Goal: Obtain resource: Obtain resource

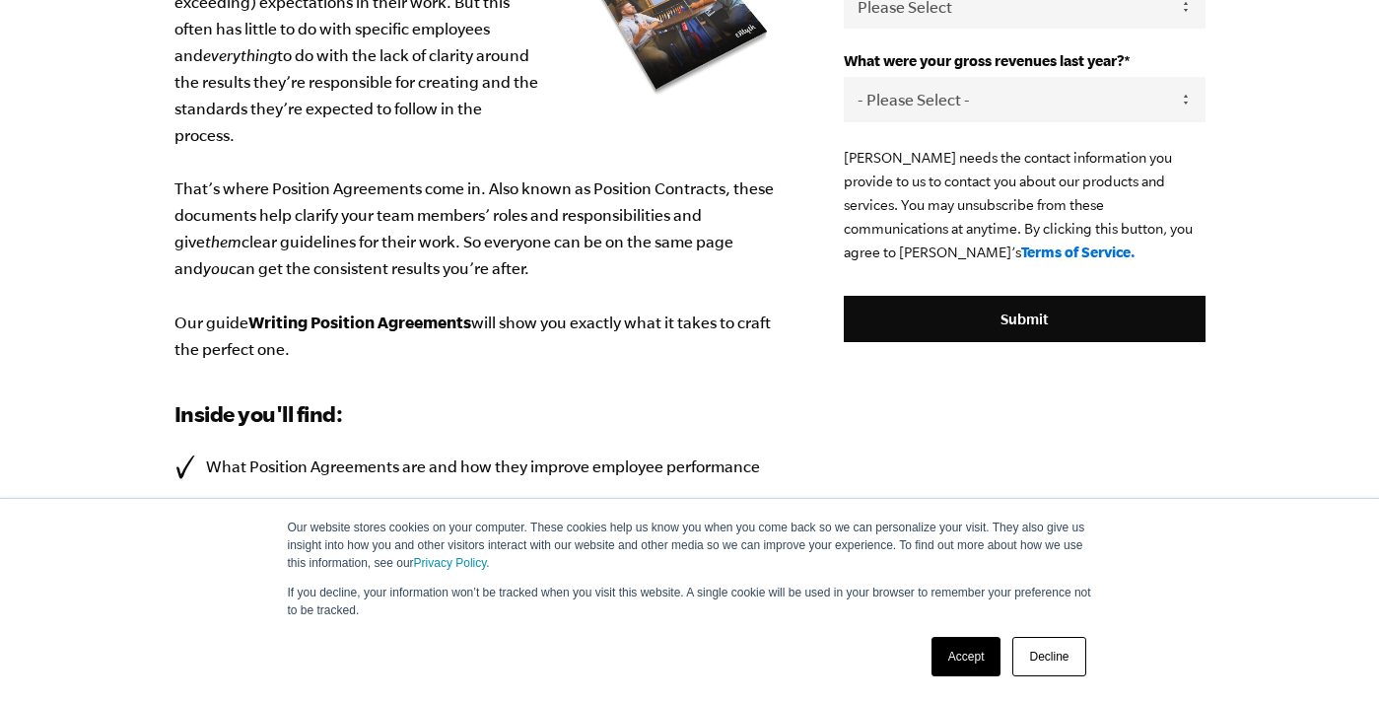
scroll to position [653, 0]
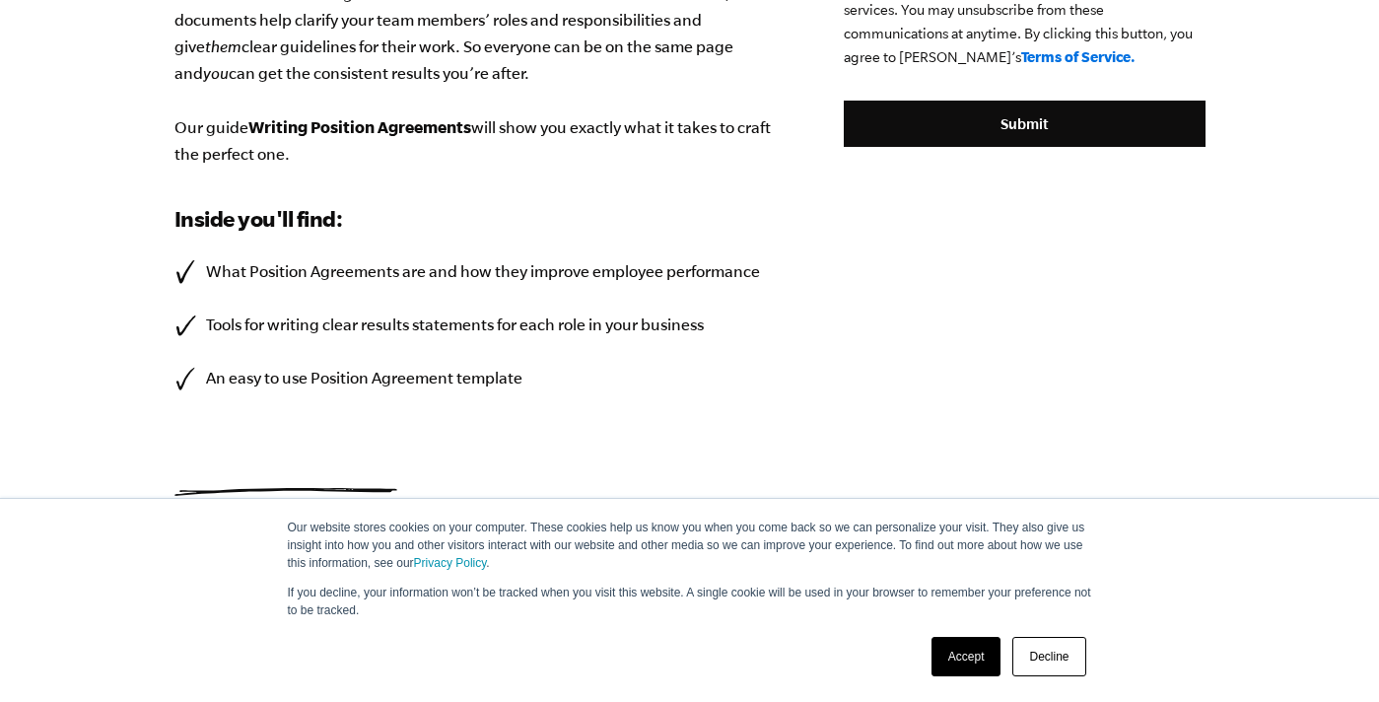
click at [936, 644] on link "Accept" at bounding box center [966, 656] width 70 height 39
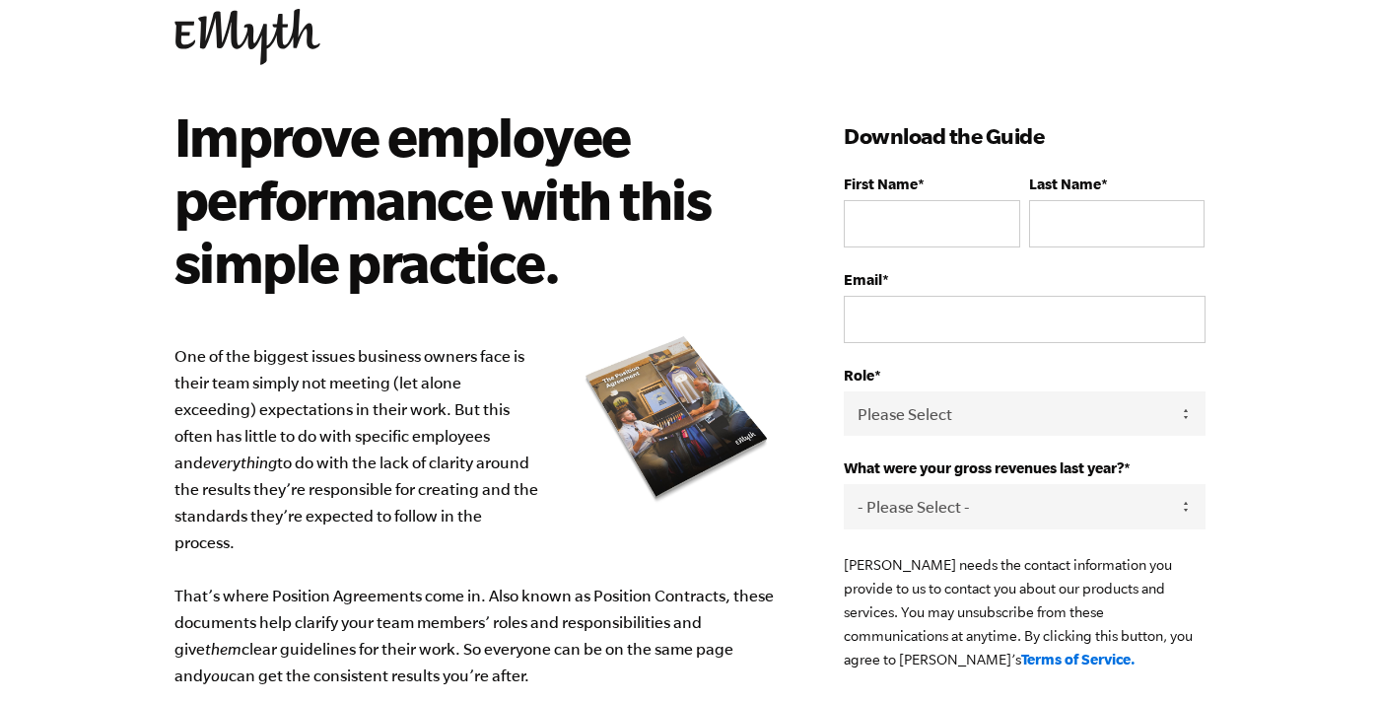
scroll to position [0, 0]
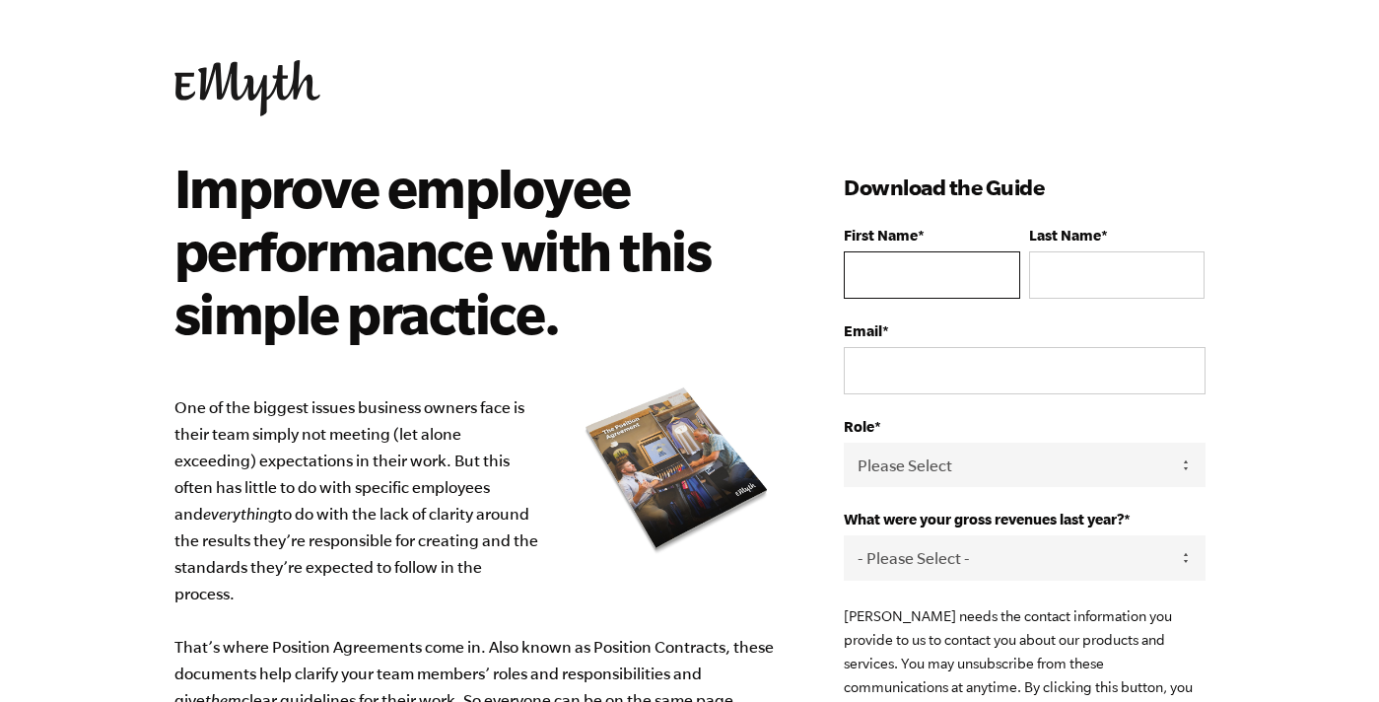
click at [943, 284] on input "First Name *" at bounding box center [931, 274] width 175 height 47
type input "Charles"
type input "Madruga"
type input "[EMAIL_ADDRESS][PERSON_NAME][DOMAIN_NAME]"
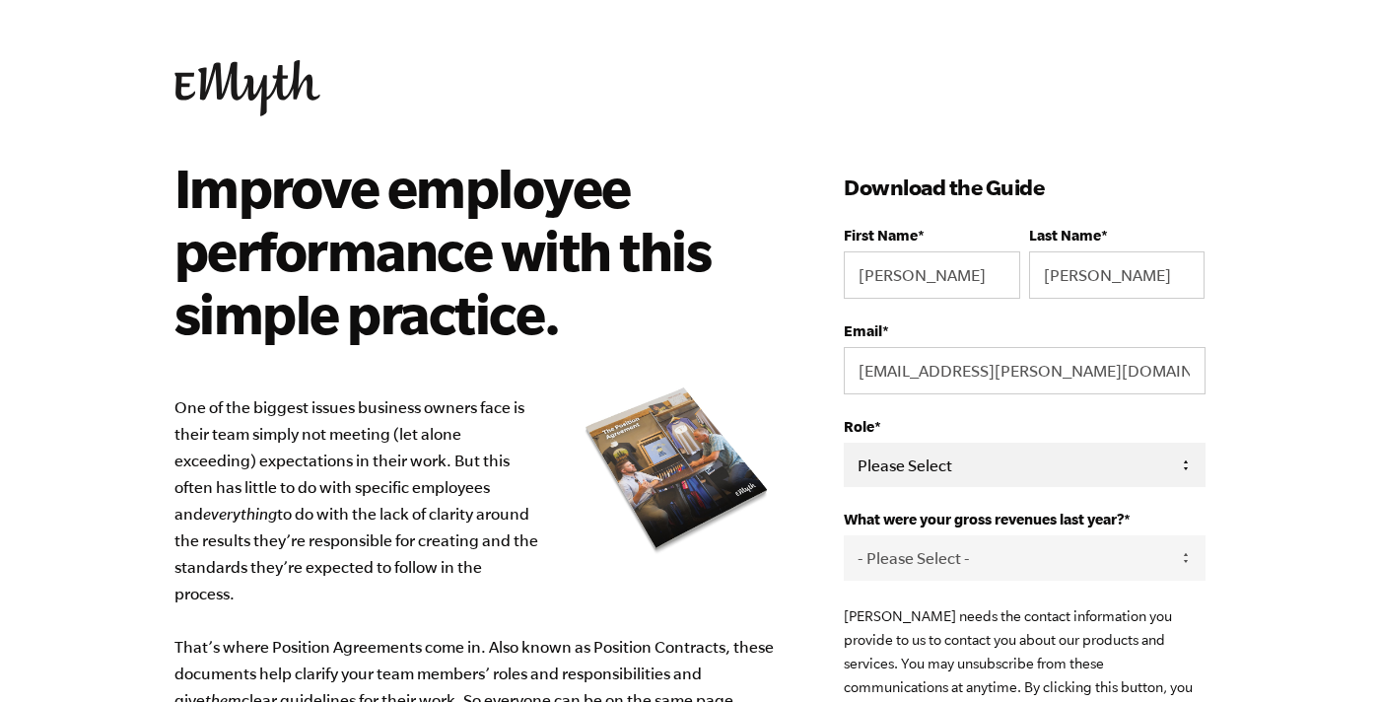
click at [916, 470] on select "Please Select Owner Partner / Co-Owner Executive Employee / Other" at bounding box center [1024, 464] width 361 height 44
select select "Owner"
click at [933, 563] on select "- Please Select - 0-75K 76-150K 151-275K 276-500K 501-750K 751-1M 1-2.5M 2.5-5M…" at bounding box center [1024, 557] width 361 height 44
select select "76-150K"
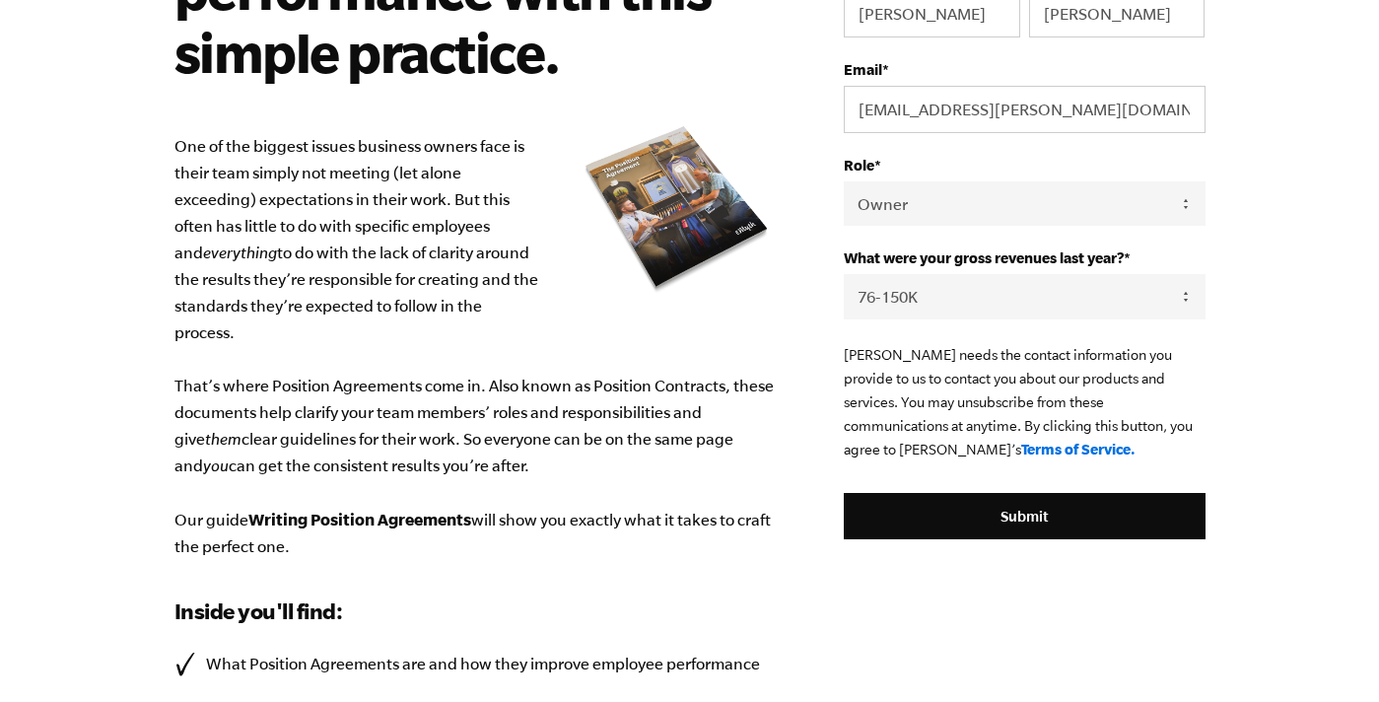
scroll to position [265, 0]
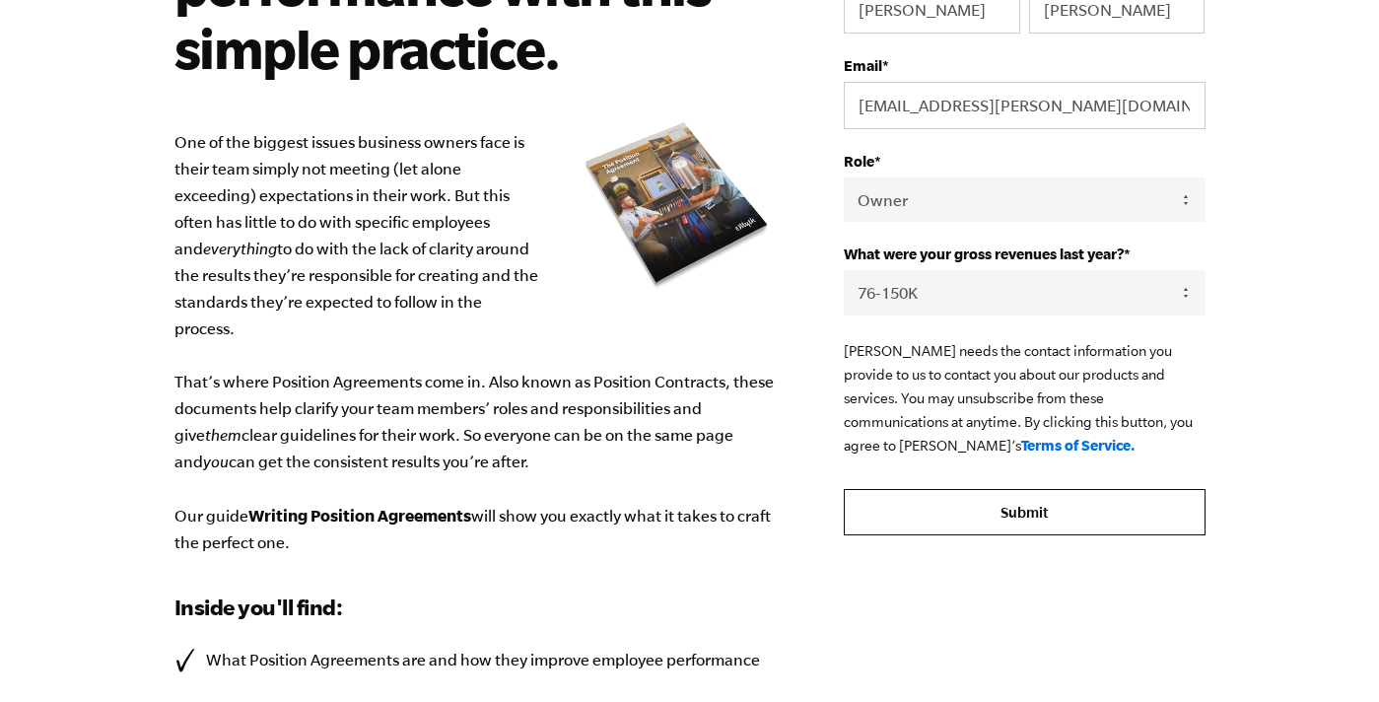
click at [1062, 527] on input "Submit" at bounding box center [1024, 512] width 361 height 47
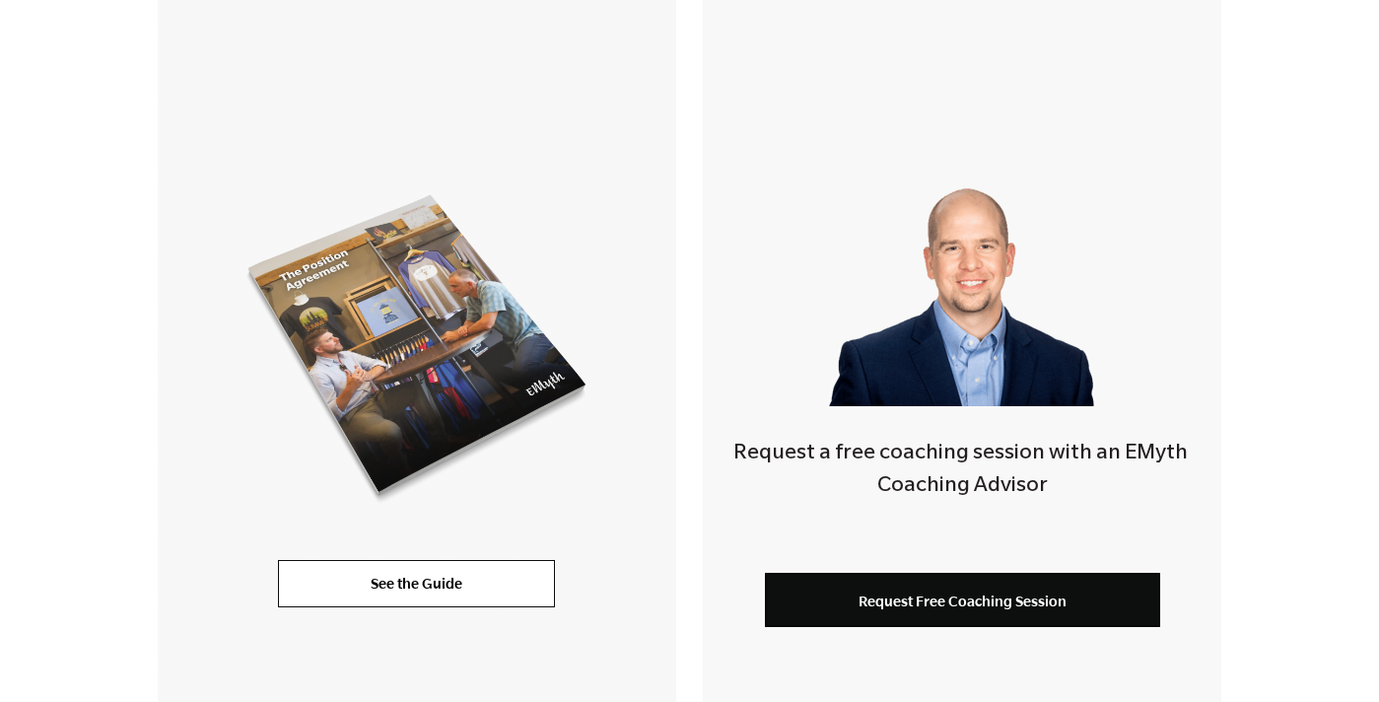
scroll to position [441, 0]
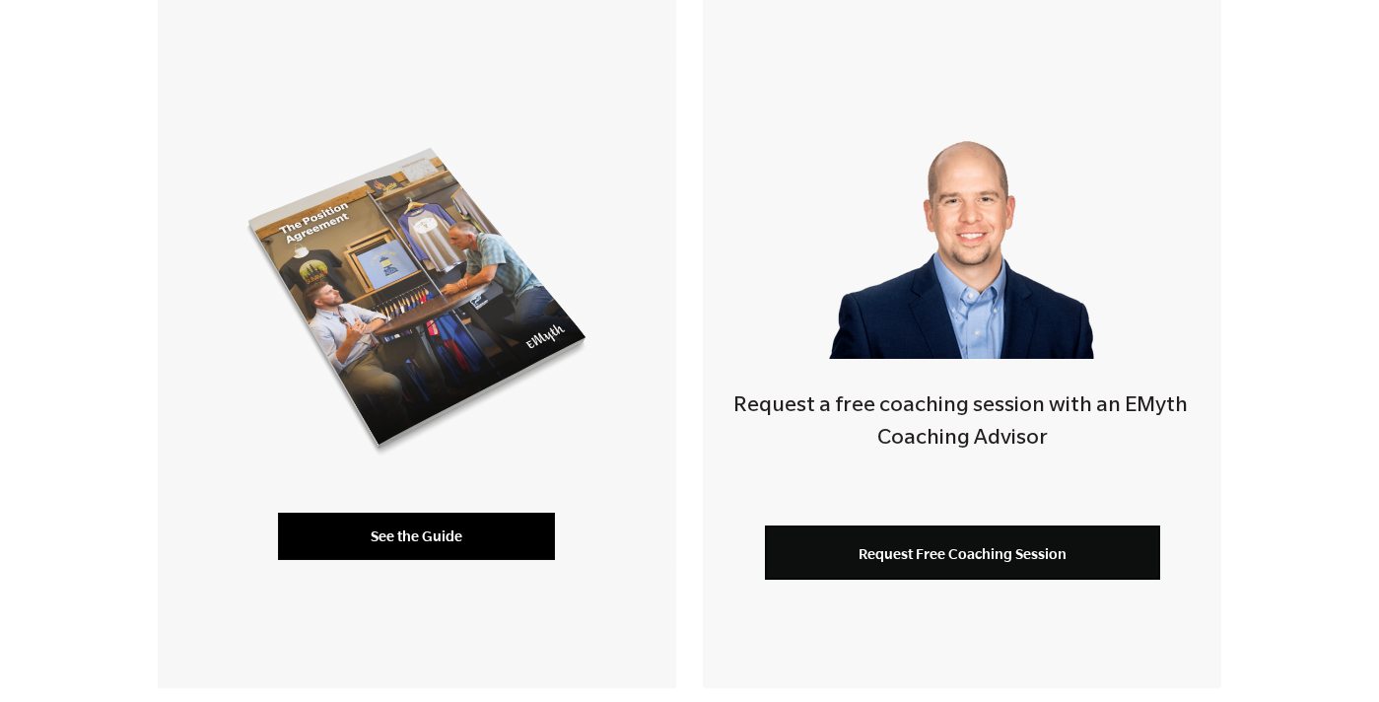
click at [393, 534] on link "See the Guide" at bounding box center [416, 535] width 277 height 47
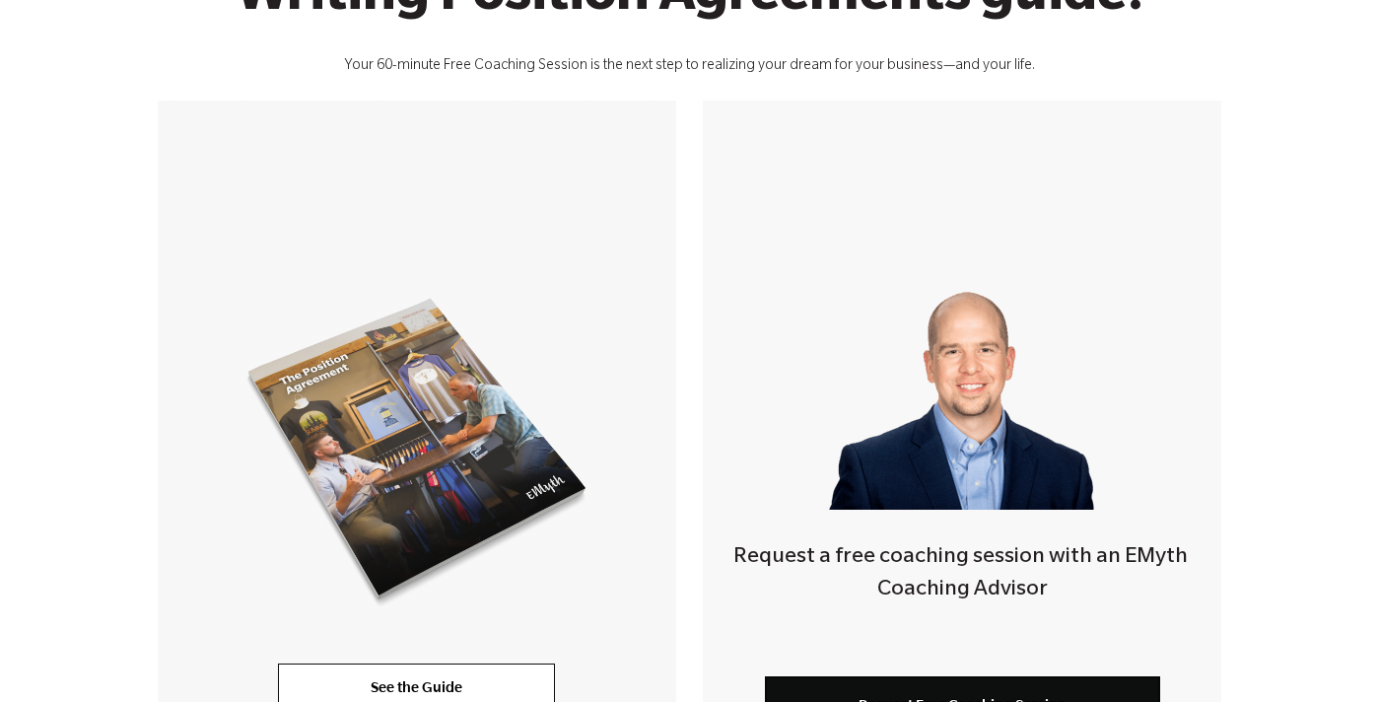
scroll to position [0, 0]
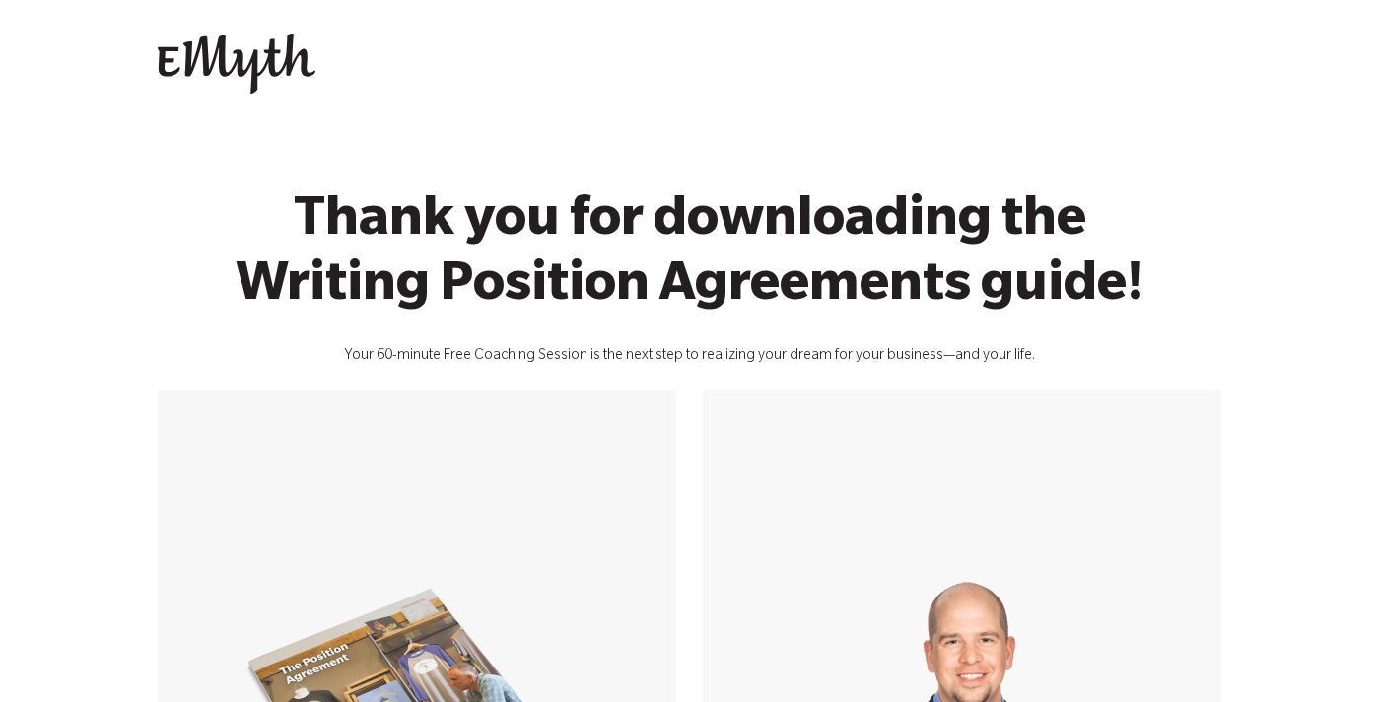
click at [266, 65] on img at bounding box center [237, 64] width 158 height 61
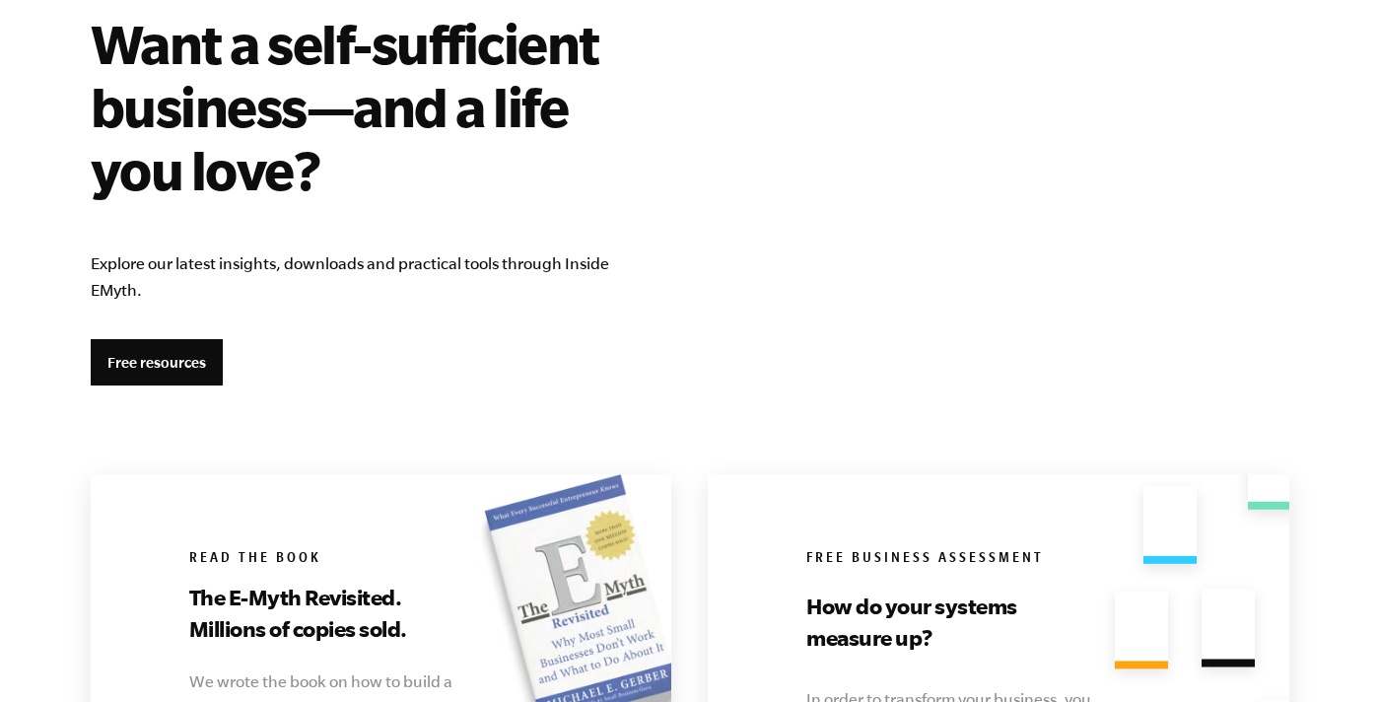
scroll to position [3477, 0]
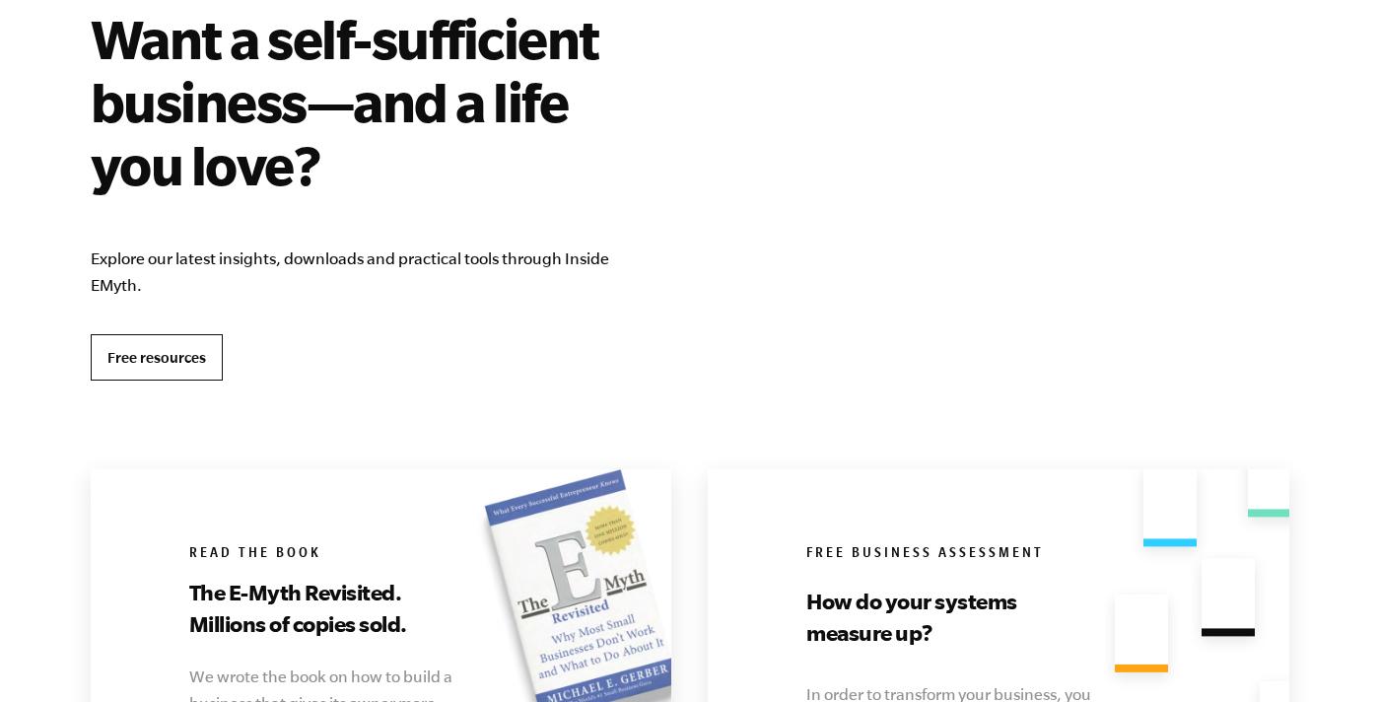
click at [169, 355] on link "Free resources" at bounding box center [157, 357] width 132 height 47
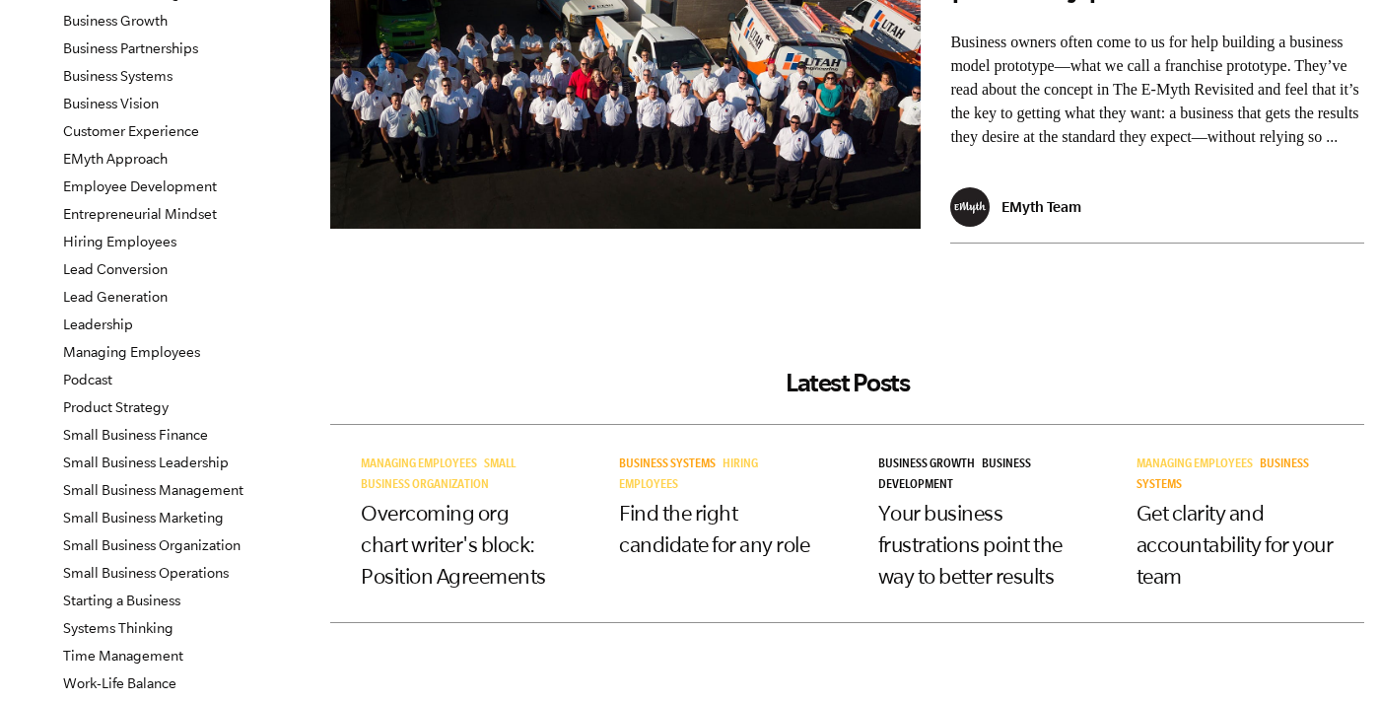
scroll to position [255, 0]
click at [134, 293] on link "Lead Generation" at bounding box center [115, 296] width 104 height 16
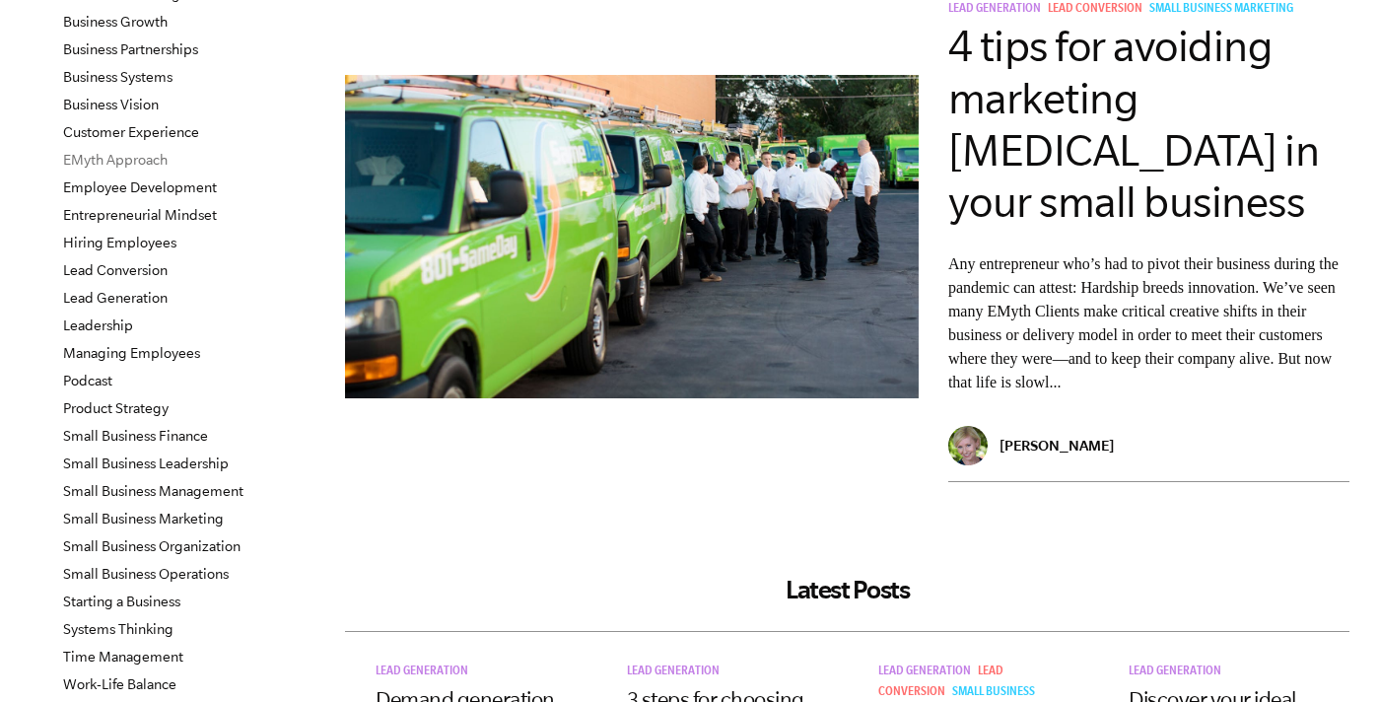
scroll to position [255, 0]
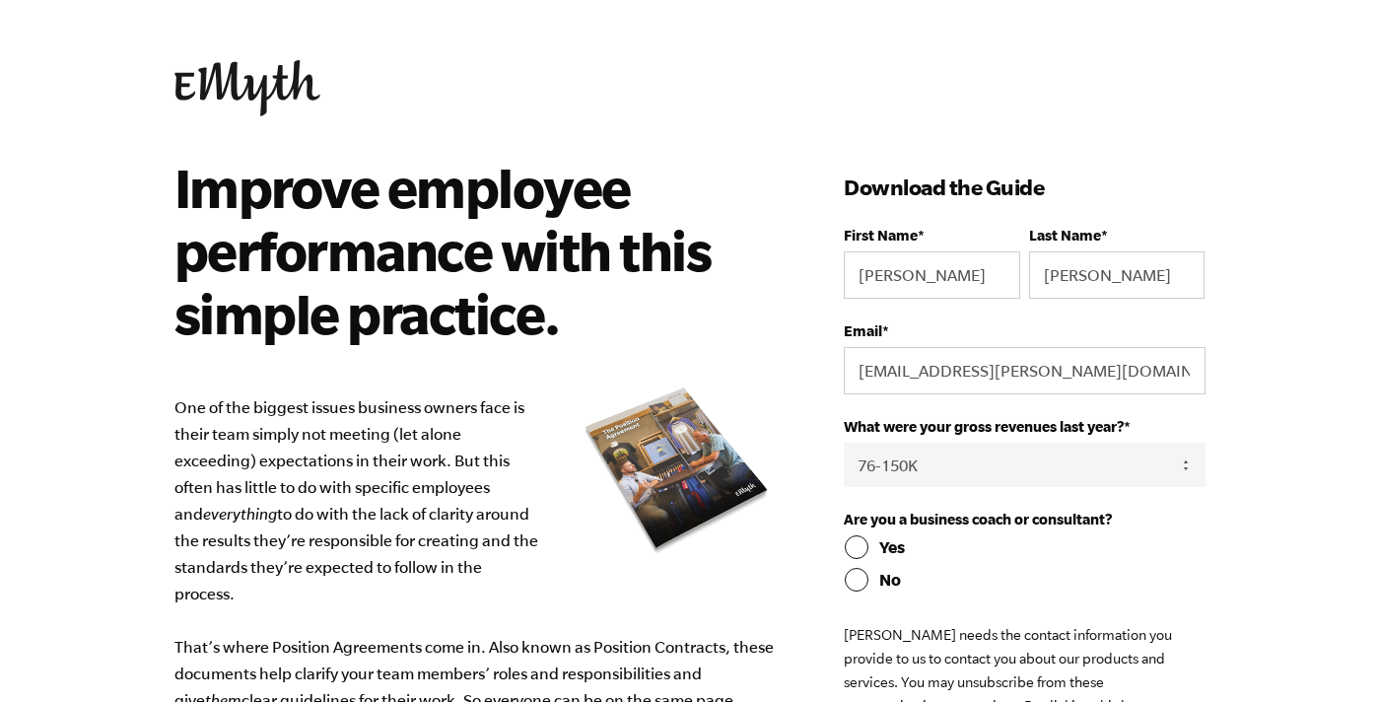
select select "76-150K"
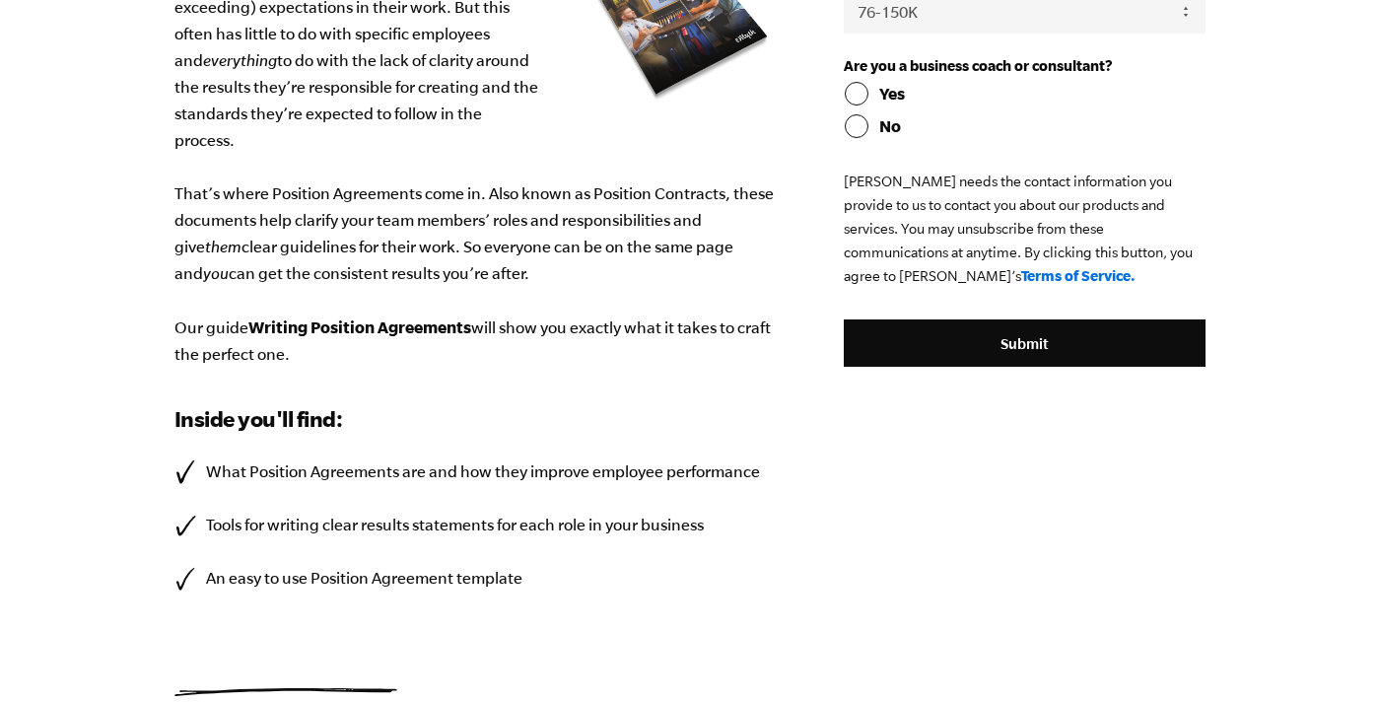
scroll to position [653, 0]
